Goal: Information Seeking & Learning: Learn about a topic

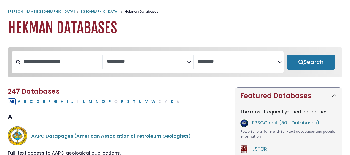
select select "Database Subject Filter"
select select "Database Vendors Filter"
click at [278, 125] on link "EBSCOhost (50+ Databases)" at bounding box center [285, 122] width 67 height 6
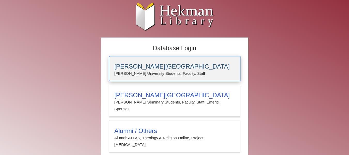
click at [185, 74] on p "[PERSON_NAME] University Students, Faculty, Staff" at bounding box center [174, 73] width 120 height 7
